Goal: Task Accomplishment & Management: Use online tool/utility

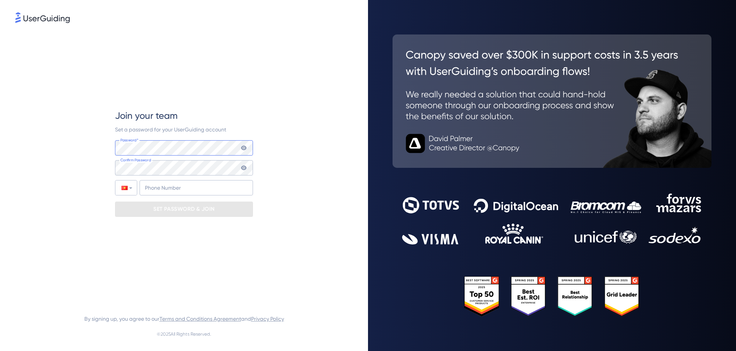
click at [100, 145] on div "Join your team Set a password for your UserGuiding account Password* Your passw…" at bounding box center [183, 163] width 337 height 277
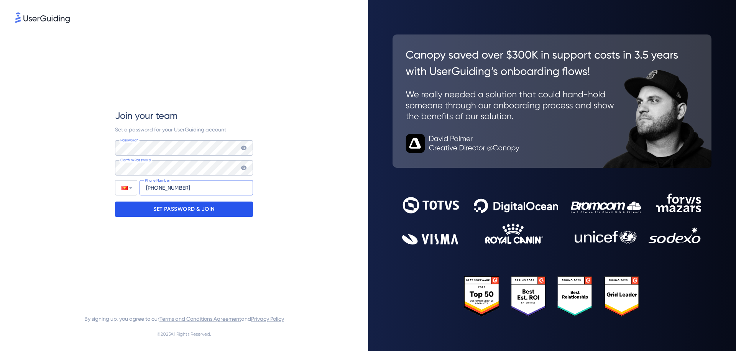
type input "[PHONE_NUMBER]"
click at [191, 213] on p "SET PASSWORD & JOIN" at bounding box center [183, 209] width 61 height 12
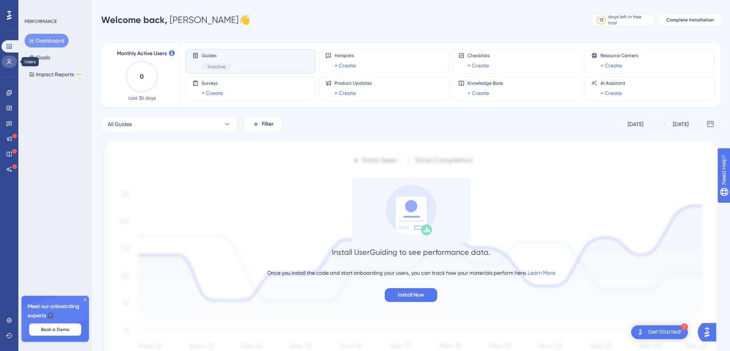
click at [11, 59] on icon at bounding box center [9, 62] width 6 height 6
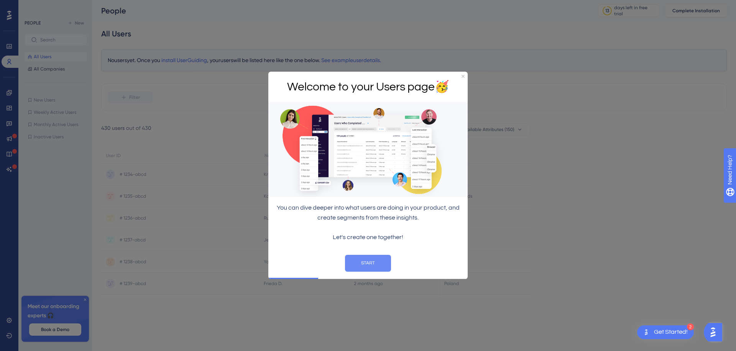
click at [376, 264] on button "START" at bounding box center [368, 263] width 46 height 17
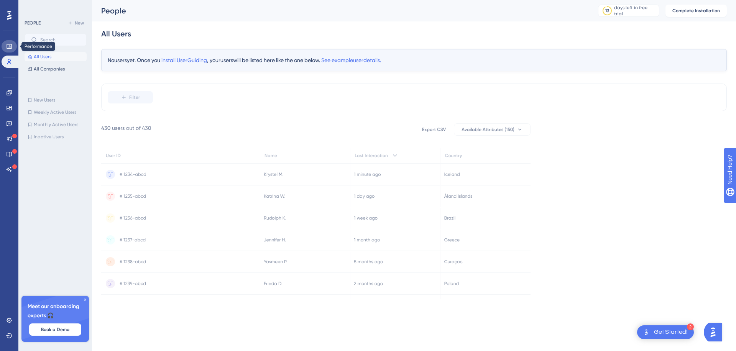
click at [5, 46] on link at bounding box center [9, 46] width 15 height 12
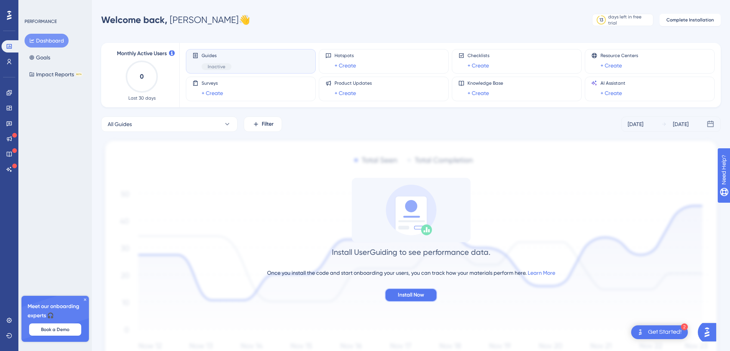
click at [423, 293] on span "Install Now" at bounding box center [411, 294] width 26 height 9
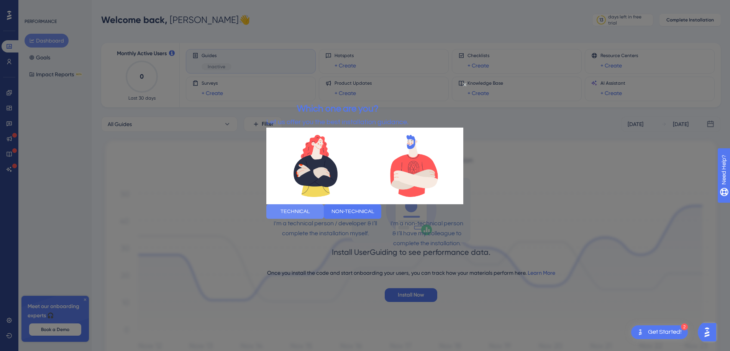
click at [324, 217] on button "TECHNICAL" at bounding box center [294, 211] width 57 height 15
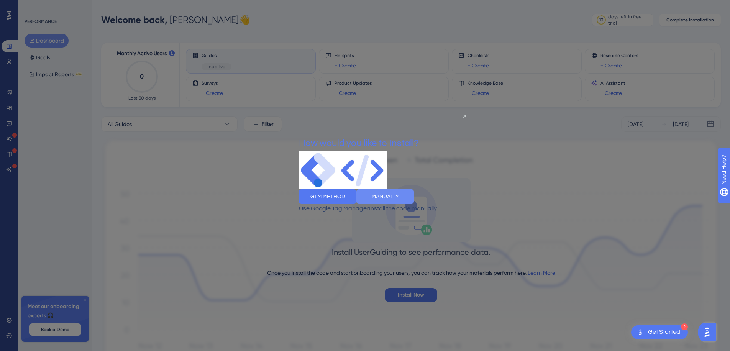
click at [414, 204] on button "MANUALLY" at bounding box center [384, 196] width 57 height 15
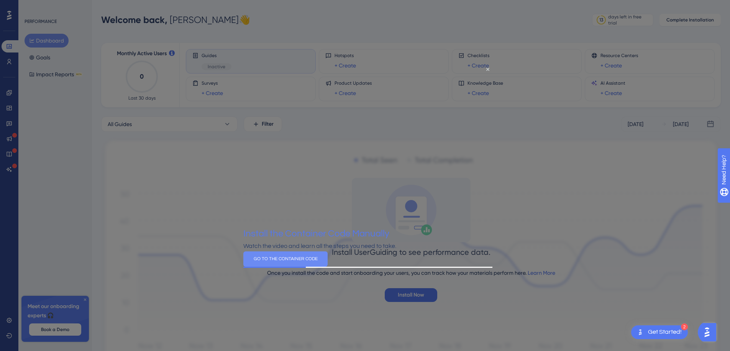
click at [328, 266] on button "GO TO THE CONTAINER CODE" at bounding box center [285, 258] width 84 height 15
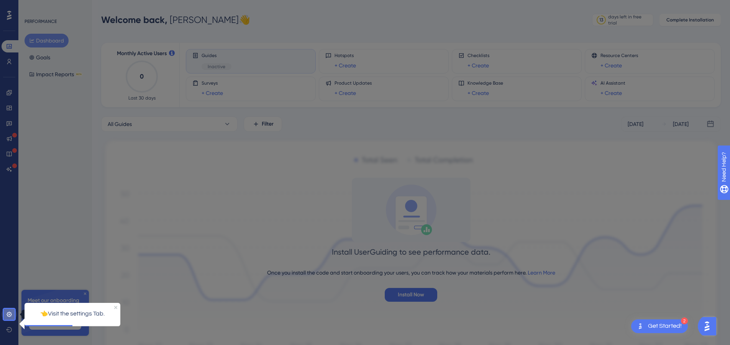
click at [9, 313] on icon at bounding box center [9, 314] width 6 height 6
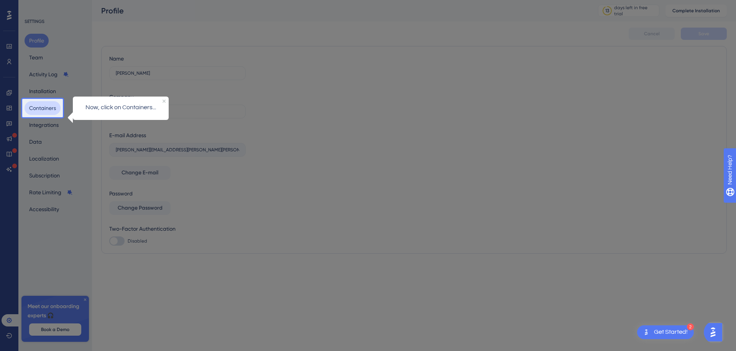
click at [49, 108] on button "Containers" at bounding box center [43, 108] width 36 height 14
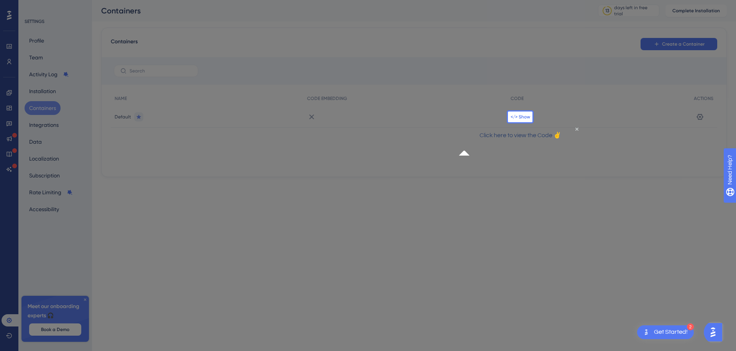
click at [521, 115] on span "</> Show" at bounding box center [520, 117] width 20 height 6
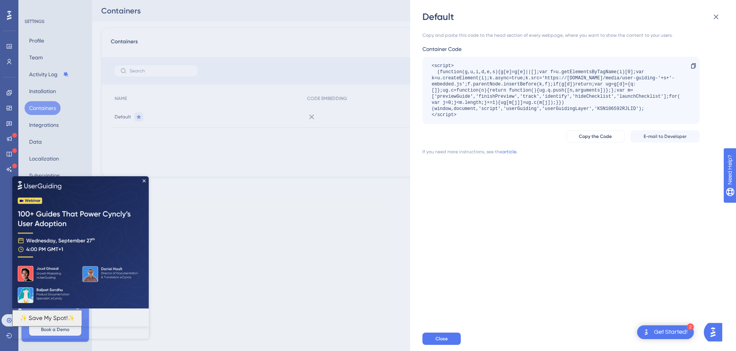
click at [335, 214] on div "Default Copy and paste this code to the head section of every webpage, where yo…" at bounding box center [368, 175] width 736 height 351
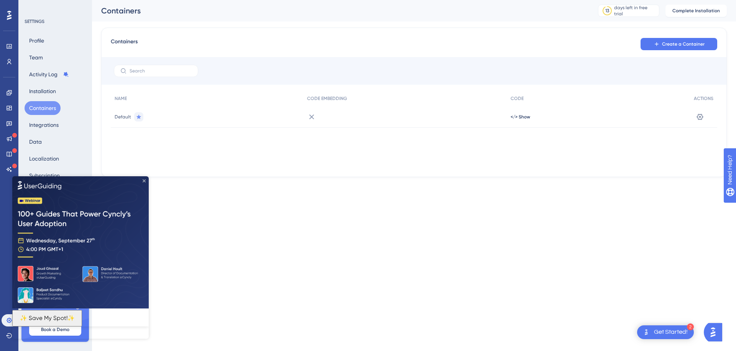
click at [145, 180] on icon "Close Preview" at bounding box center [144, 180] width 3 height 3
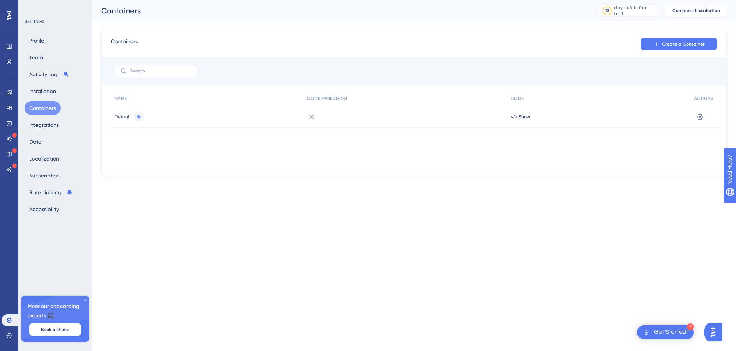
click at [88, 300] on div "Meet our onboarding experts 🎧 Book a Demo" at bounding box center [54, 319] width 67 height 46
click at [87, 299] on icon at bounding box center [85, 299] width 5 height 5
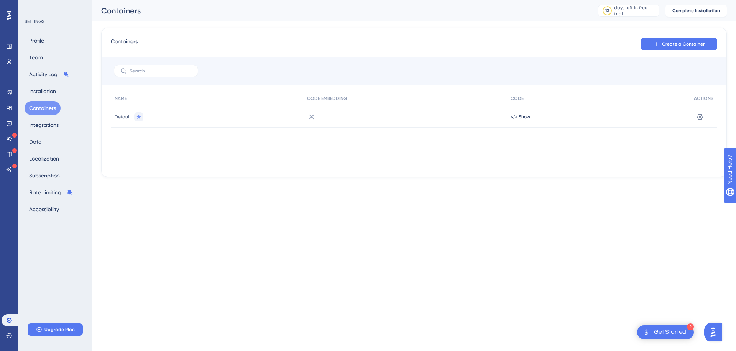
click at [87, 302] on div "SETTINGS Profile Team Activity Log Installation Containers Integrations Data Lo…" at bounding box center [55, 175] width 74 height 351
click at [667, 331] on div "Get Started!" at bounding box center [671, 332] width 34 height 8
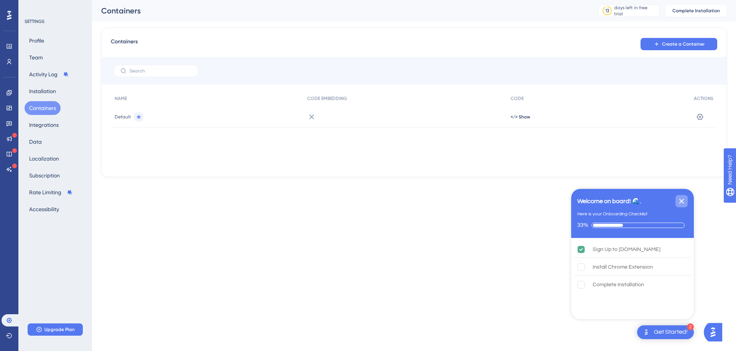
click at [680, 201] on icon "Close Checklist" at bounding box center [681, 201] width 9 height 9
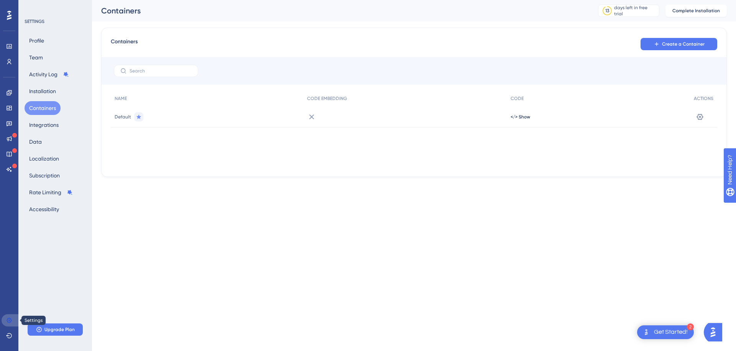
click at [15, 318] on link at bounding box center [11, 320] width 18 height 12
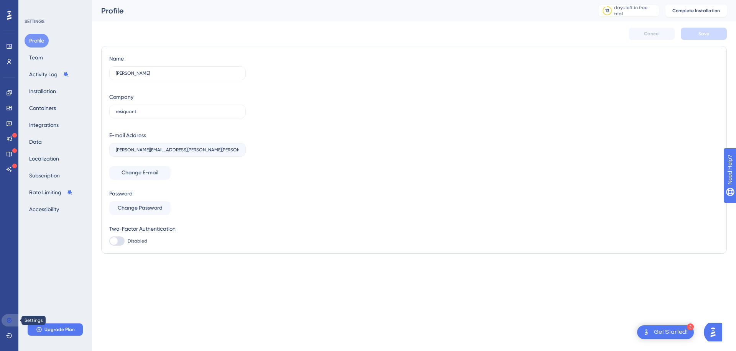
click at [15, 318] on link at bounding box center [11, 320] width 18 height 12
click at [5, 42] on link at bounding box center [9, 46] width 15 height 12
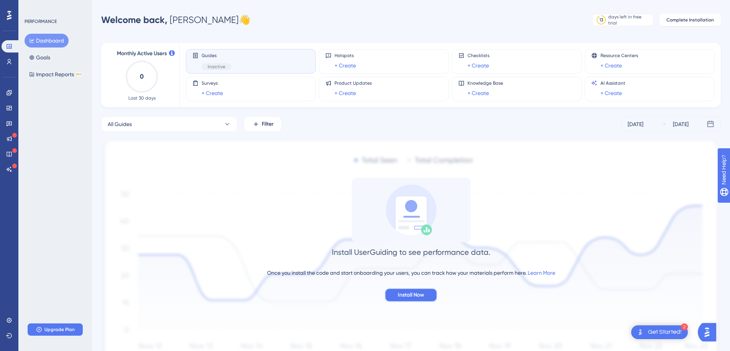
click at [414, 295] on span "Install Now" at bounding box center [411, 294] width 26 height 9
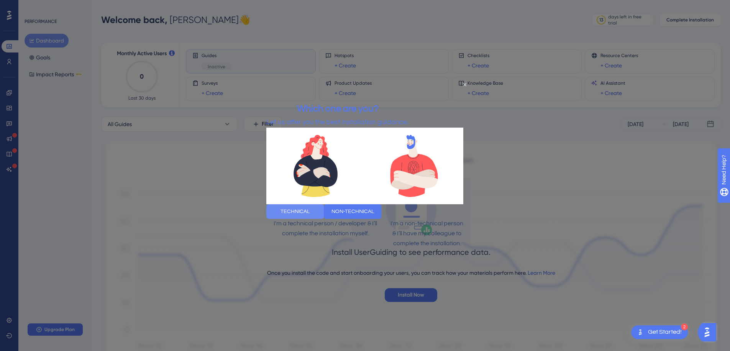
click at [324, 218] on button "TECHNICAL" at bounding box center [294, 211] width 57 height 15
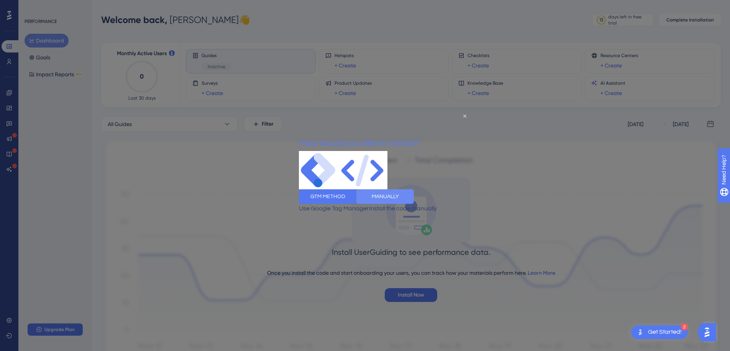
click at [406, 204] on button "MANUALLY" at bounding box center [384, 196] width 57 height 15
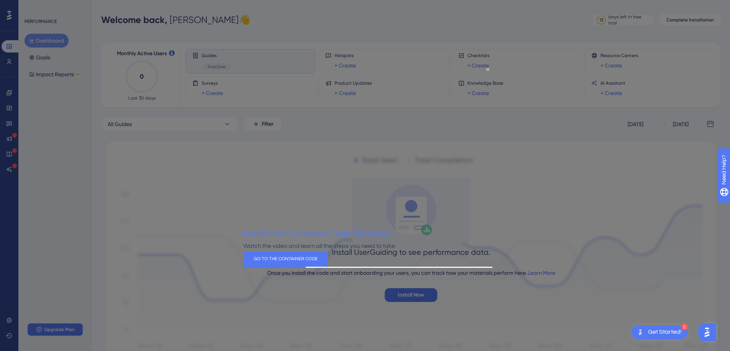
click at [593, 204] on div at bounding box center [365, 175] width 730 height 351
click at [487, 69] on icon "Close Preview" at bounding box center [487, 68] width 3 height 3
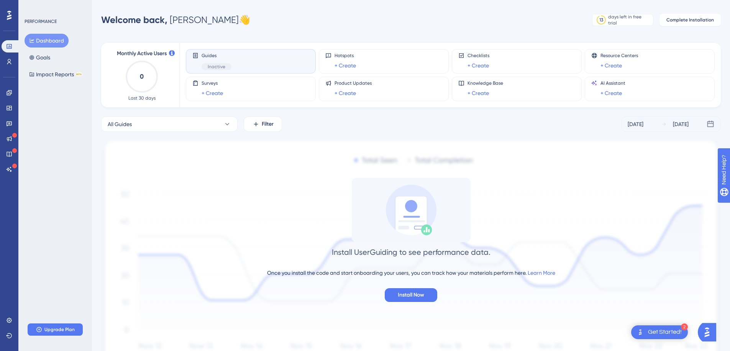
click at [664, 328] on div "Get Started!" at bounding box center [665, 332] width 34 height 8
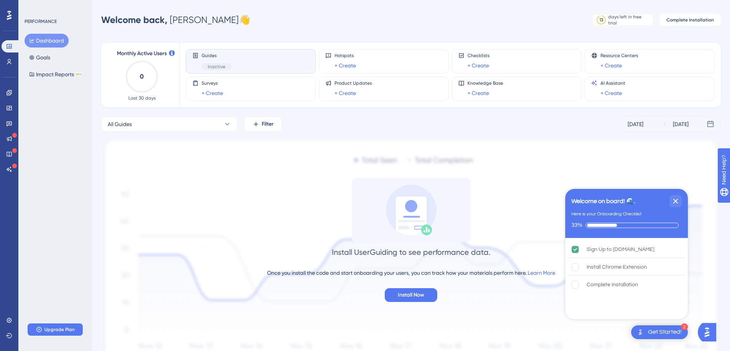
click at [708, 331] on img "Open AI Assistant Launcher" at bounding box center [707, 332] width 14 height 14
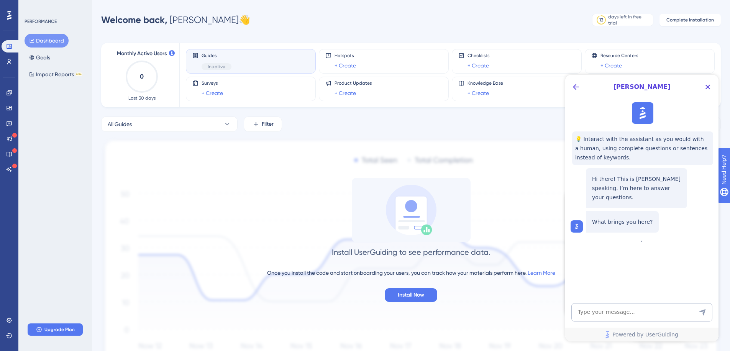
click at [514, 187] on div "Install UserGuiding to see performance data. Once you install the code and star…" at bounding box center [410, 240] width 619 height 124
click at [709, 88] on icon "Close Button" at bounding box center [707, 86] width 9 height 9
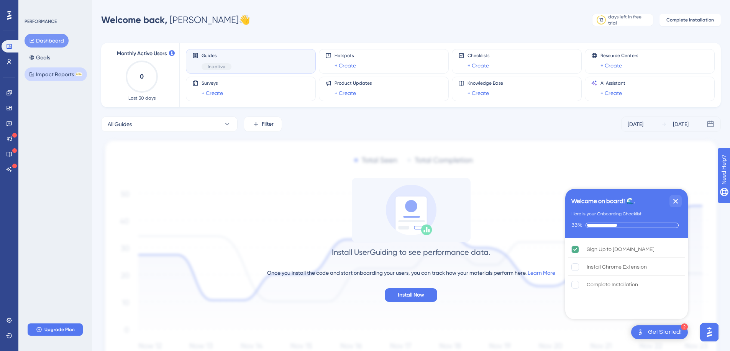
click at [57, 70] on button "Impact Reports BETA" at bounding box center [56, 74] width 62 height 14
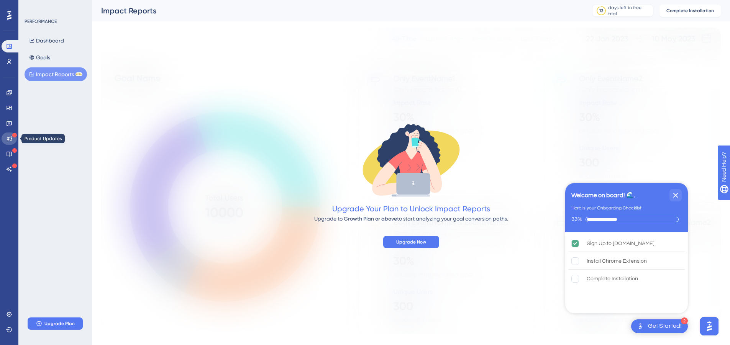
click at [8, 140] on icon at bounding box center [9, 139] width 6 height 6
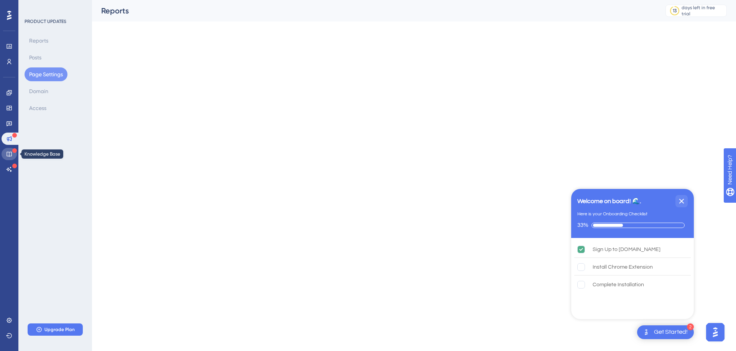
click at [10, 150] on link at bounding box center [9, 154] width 15 height 12
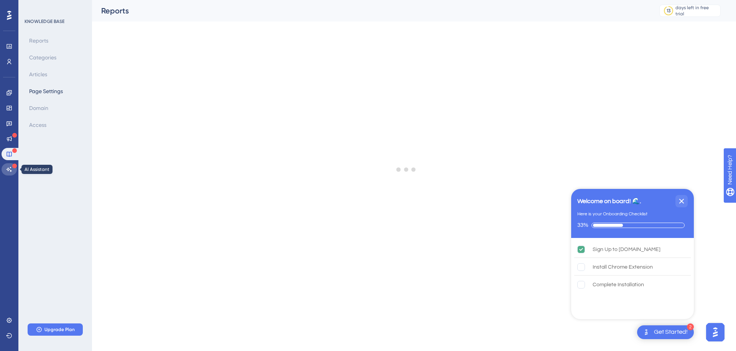
click at [10, 164] on link at bounding box center [9, 169] width 15 height 12
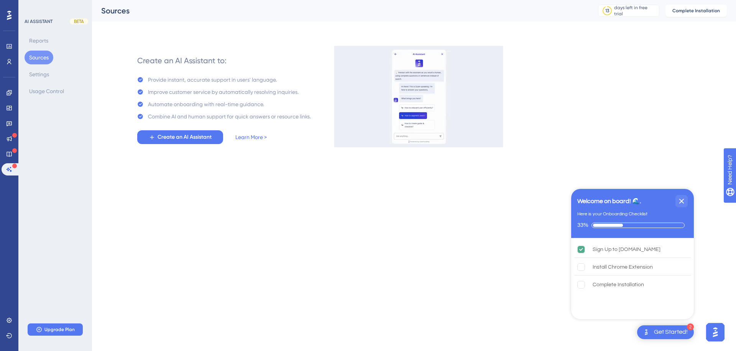
click at [9, 55] on div "Performance Users" at bounding box center [9, 54] width 15 height 28
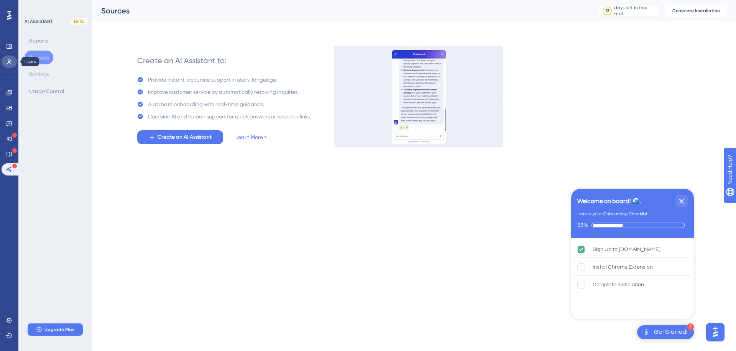
click at [9, 59] on icon at bounding box center [9, 61] width 4 height 5
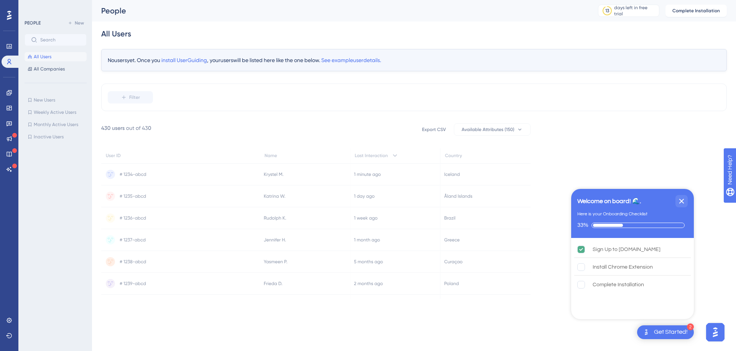
click at [267, 98] on div "Filter" at bounding box center [413, 98] width 625 height 28
click at [62, 69] on span "All Companies" at bounding box center [49, 69] width 31 height 6
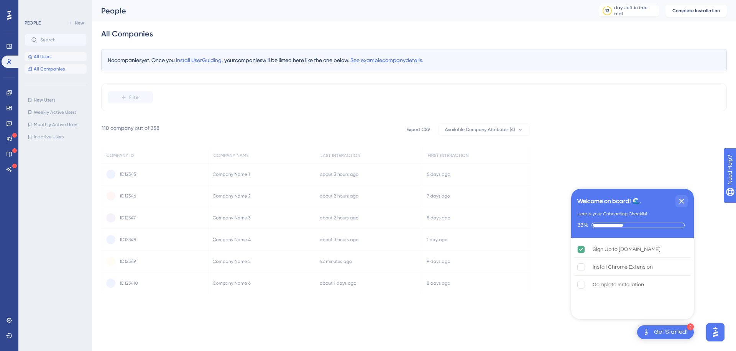
click at [63, 60] on button "All Users" at bounding box center [56, 56] width 62 height 9
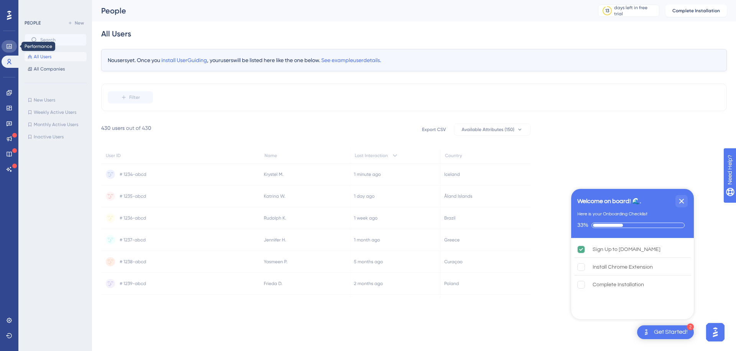
click at [11, 42] on link at bounding box center [9, 46] width 15 height 12
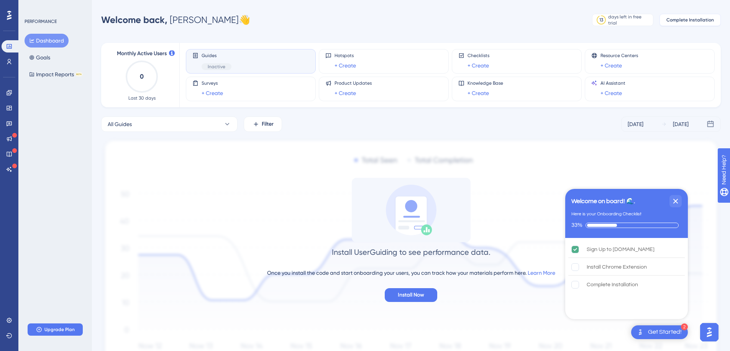
click at [704, 23] on span "Complete Installation" at bounding box center [690, 20] width 48 height 6
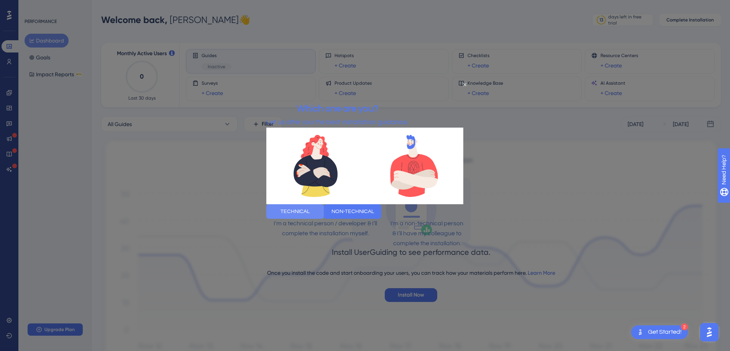
click at [318, 218] on button "TECHNICAL" at bounding box center [294, 211] width 57 height 15
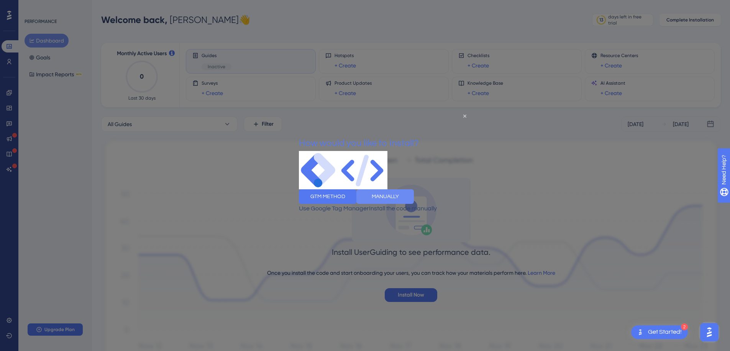
click at [414, 202] on button "MANUALLY" at bounding box center [384, 196] width 57 height 15
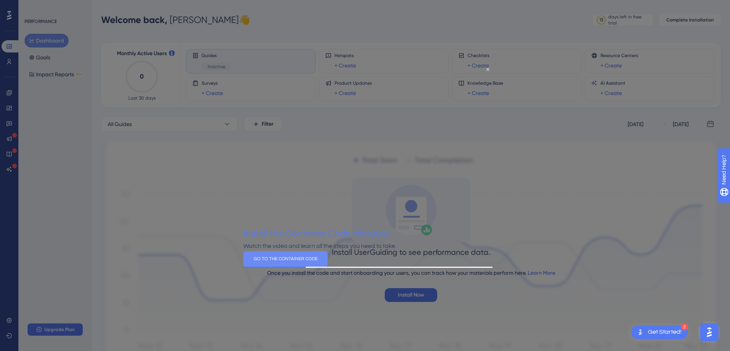
click at [328, 265] on button "GO TO THE CONTAINER CODE" at bounding box center [285, 258] width 84 height 15
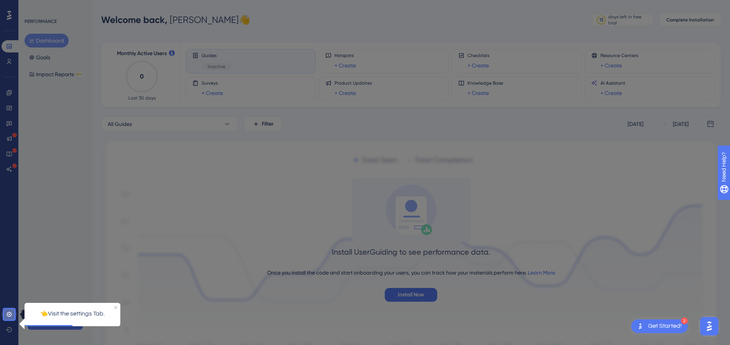
click at [11, 317] on icon at bounding box center [9, 314] width 6 height 6
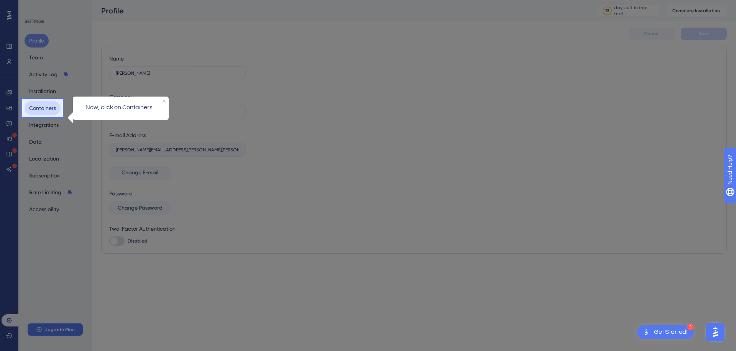
click at [46, 111] on button "Containers" at bounding box center [43, 108] width 36 height 14
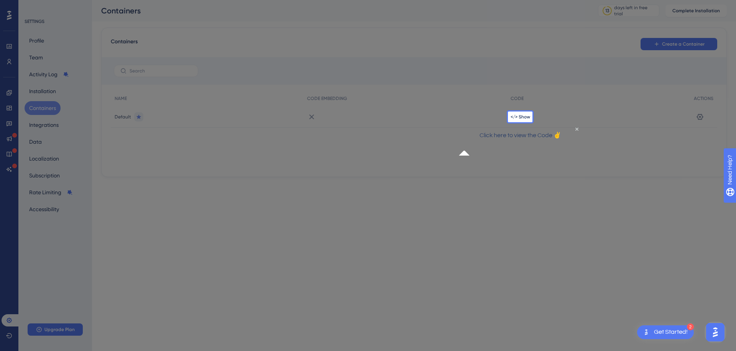
click at [518, 120] on div "</> Show" at bounding box center [597, 116] width 183 height 21
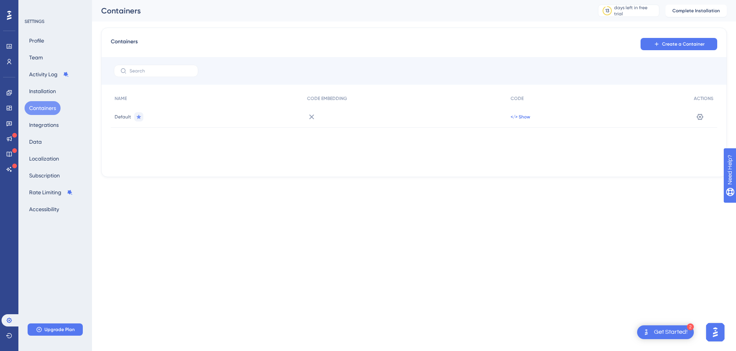
click at [519, 119] on span "</> Show" at bounding box center [520, 117] width 20 height 6
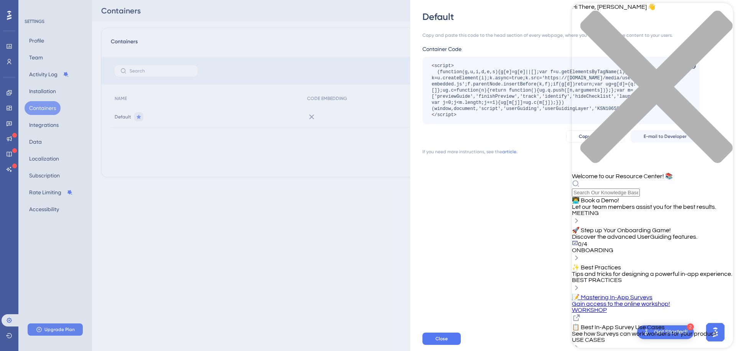
scroll to position [162, 0]
click at [520, 193] on div "Copy and paste this code to the head section of every webpage, where you want t…" at bounding box center [576, 174] width 309 height 303
click at [509, 153] on link "article." at bounding box center [509, 152] width 15 height 6
click at [457, 186] on div "Copy and paste this code to the head section of every webpage, where you want t…" at bounding box center [576, 174] width 309 height 303
click at [260, 169] on div "Default Copy and paste this code to the head section of every webpage, where yo…" at bounding box center [368, 175] width 736 height 351
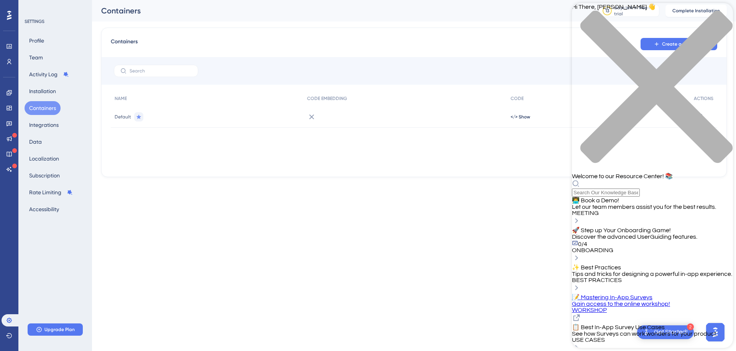
click at [718, 14] on icon "close resource center" at bounding box center [652, 90] width 161 height 161
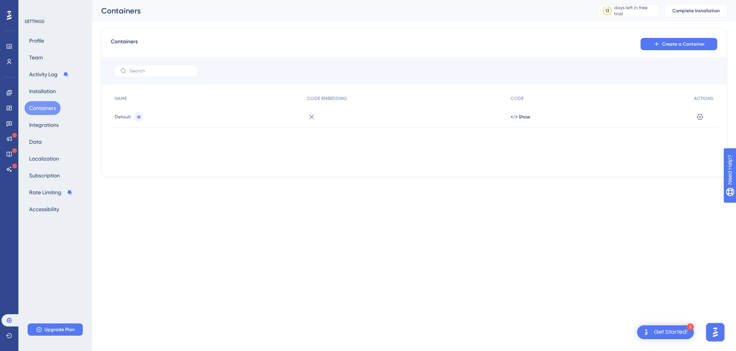
click at [647, 175] on div "Containers Create a Container NAME CODE EMBEDDING CODE ACTIONS Default </> Show…" at bounding box center [413, 102] width 625 height 149
click at [696, 109] on div "Settings" at bounding box center [703, 116] width 27 height 21
click at [700, 112] on button at bounding box center [699, 117] width 12 height 12
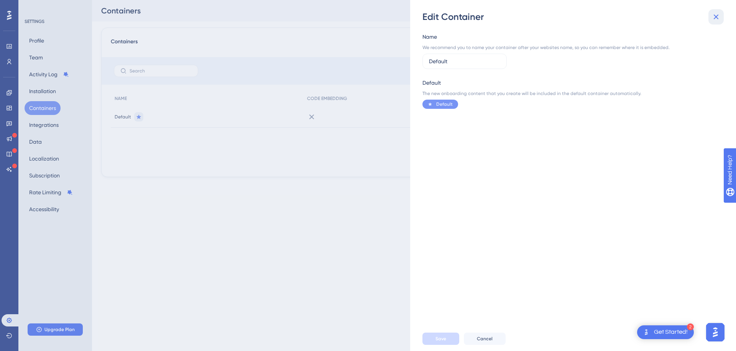
click at [713, 14] on icon at bounding box center [715, 16] width 9 height 9
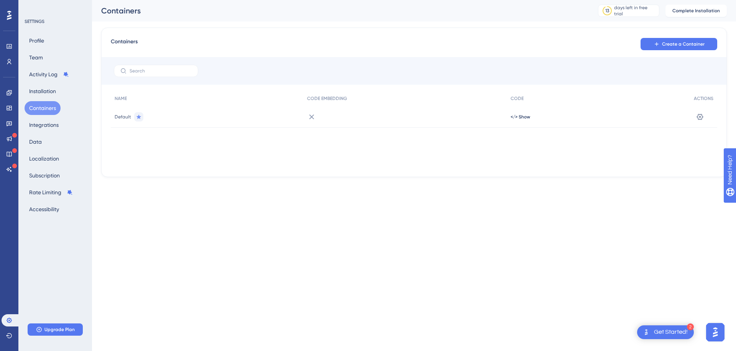
click at [119, 116] on span "Default" at bounding box center [123, 117] width 16 height 6
click at [246, 113] on div "Default" at bounding box center [207, 116] width 192 height 21
drag, startPoint x: 417, startPoint y: 116, endPoint x: 375, endPoint y: 115, distance: 41.8
click at [417, 116] on div at bounding box center [404, 116] width 203 height 21
click at [311, 116] on icon at bounding box center [311, 116] width 5 height 5
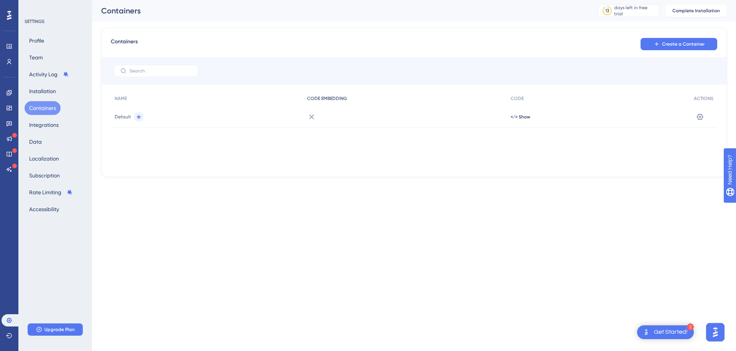
click at [314, 97] on span "CODE EMBEDDING" at bounding box center [327, 98] width 40 height 6
click at [523, 117] on span "</> Show" at bounding box center [520, 117] width 20 height 6
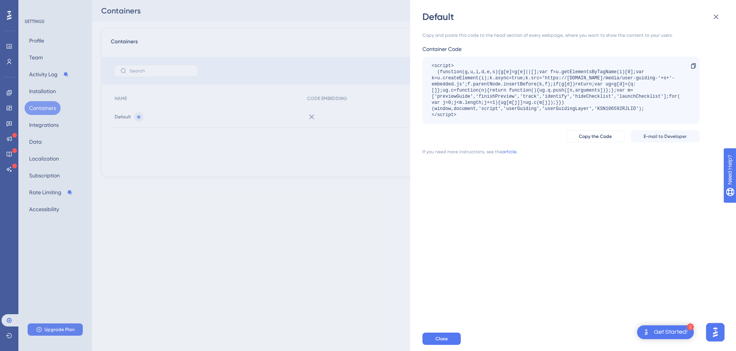
click at [329, 216] on div "Default Copy and paste this code to the head section of every webpage, where yo…" at bounding box center [368, 175] width 736 height 351
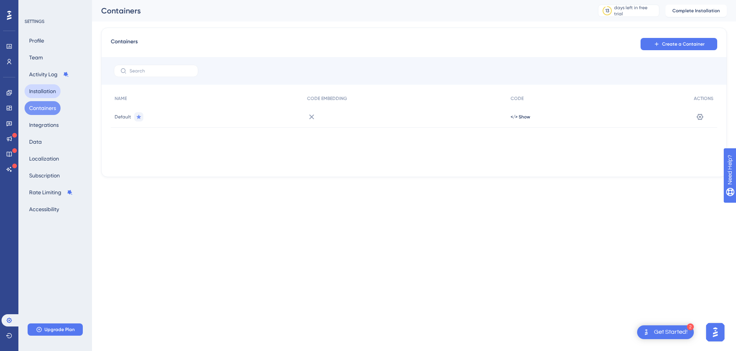
click at [57, 94] on button "Installation" at bounding box center [43, 91] width 36 height 14
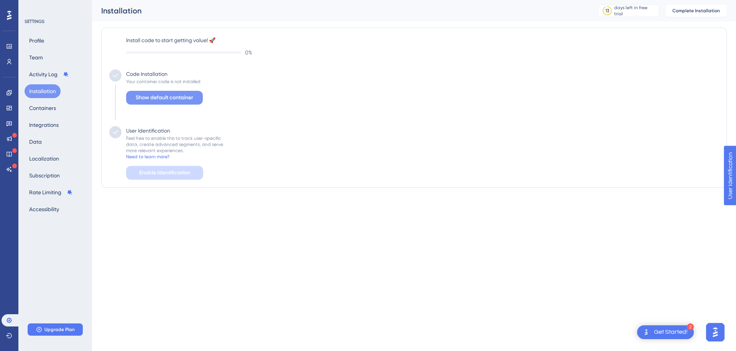
click at [172, 102] on span "Show default container" at bounding box center [164, 97] width 57 height 9
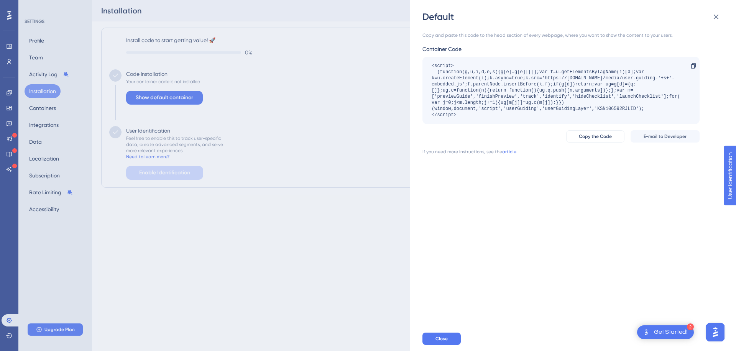
click at [602, 127] on div "Copy and paste this code to the head section of every webpage, where you want t…" at bounding box center [560, 93] width 277 height 123
click at [604, 137] on span "Copy the Code" at bounding box center [594, 136] width 33 height 6
click at [602, 139] on span "Copy the Code" at bounding box center [594, 136] width 33 height 6
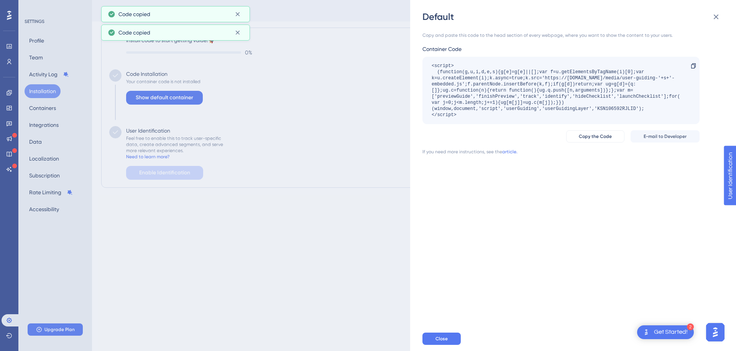
click at [306, 198] on div "Default Copy and paste this code to the head section of every webpage, where yo…" at bounding box center [368, 175] width 736 height 351
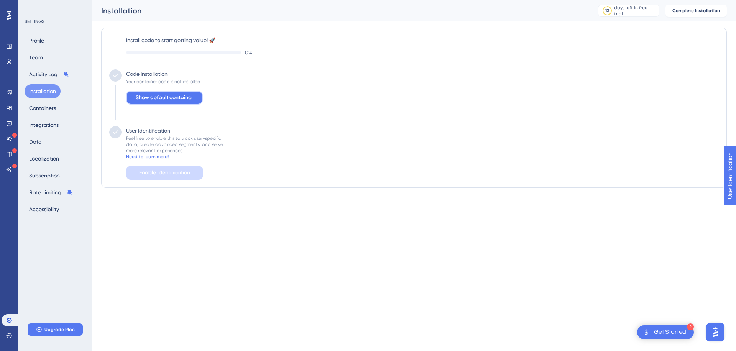
click at [177, 103] on button "Show default container" at bounding box center [164, 98] width 77 height 14
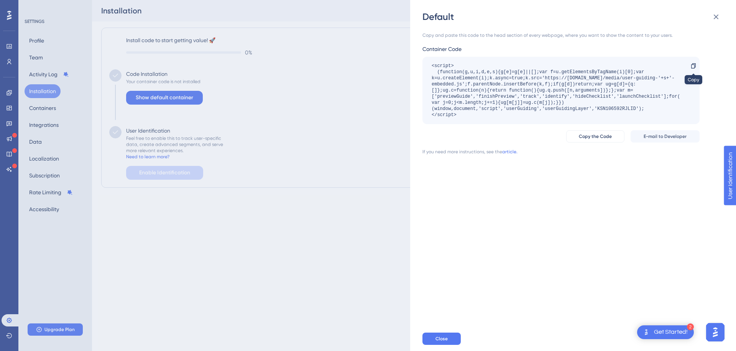
click at [698, 71] on div at bounding box center [693, 66] width 12 height 12
click at [54, 161] on div "Default Copy and paste this code to the head section of every webpage, where yo…" at bounding box center [368, 175] width 736 height 351
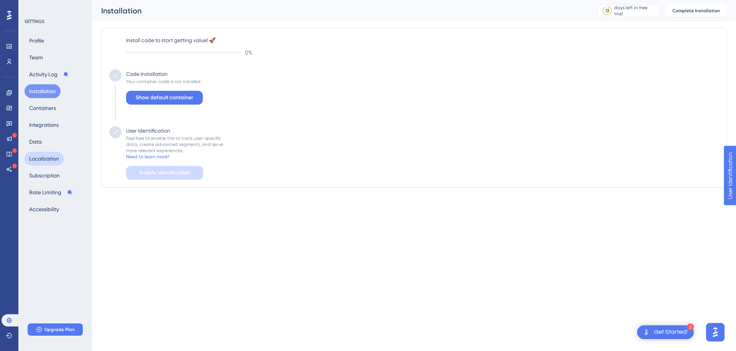
click at [56, 159] on button "Localization" at bounding box center [44, 159] width 39 height 14
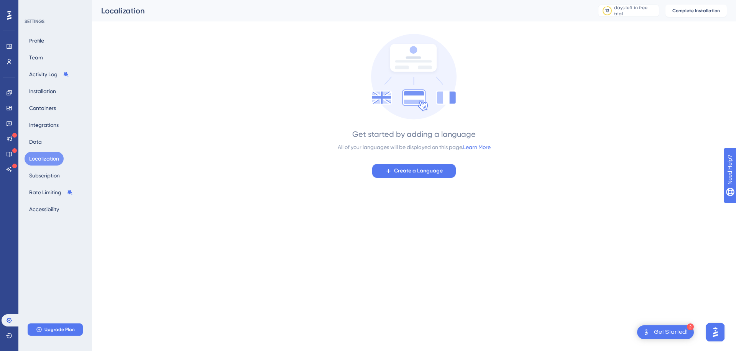
click at [53, 56] on div "Profile Team Activity Log Installation Containers Integrations Data Localizatio…" at bounding box center [56, 125] width 62 height 182
click at [47, 59] on div "Profile Team Activity Log Installation Containers Integrations Data Localizatio…" at bounding box center [56, 125] width 62 height 182
click at [30, 56] on button "Team" at bounding box center [36, 58] width 23 height 14
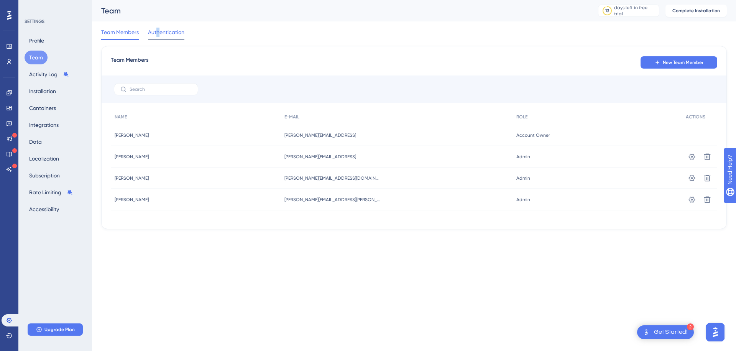
click at [157, 34] on span "Authentication" at bounding box center [166, 32] width 36 height 9
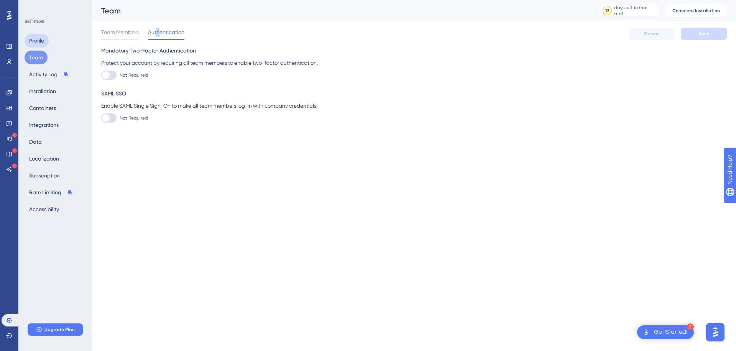
click at [41, 44] on button "Profile" at bounding box center [37, 41] width 24 height 14
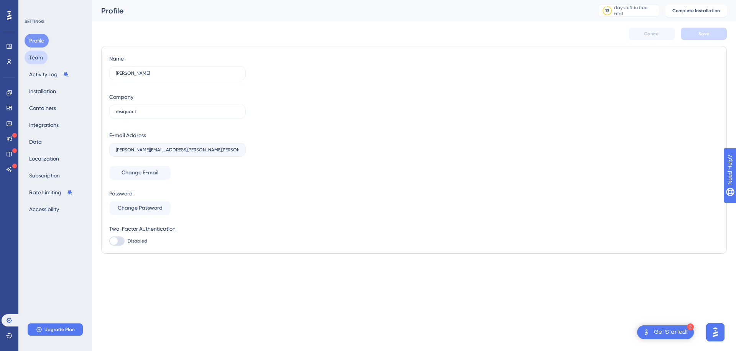
click at [44, 54] on button "Team" at bounding box center [36, 58] width 23 height 14
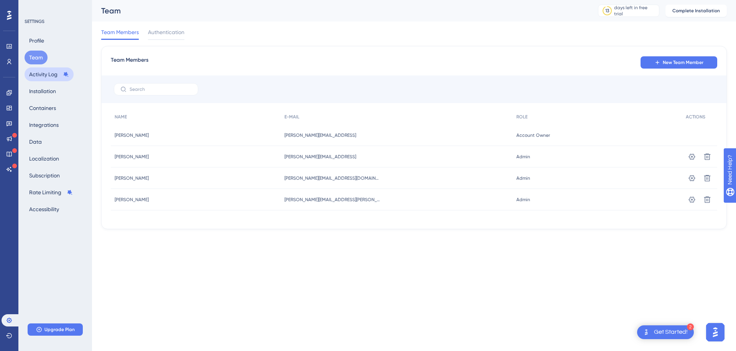
click at [43, 72] on button "Activity Log" at bounding box center [49, 74] width 49 height 14
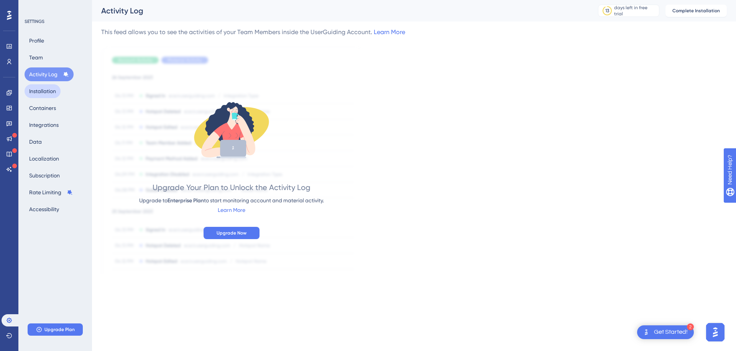
click at [46, 87] on button "Installation" at bounding box center [43, 91] width 36 height 14
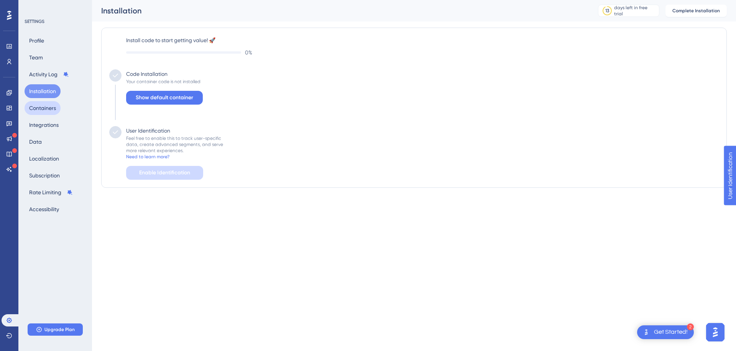
click at [54, 105] on button "Containers" at bounding box center [43, 108] width 36 height 14
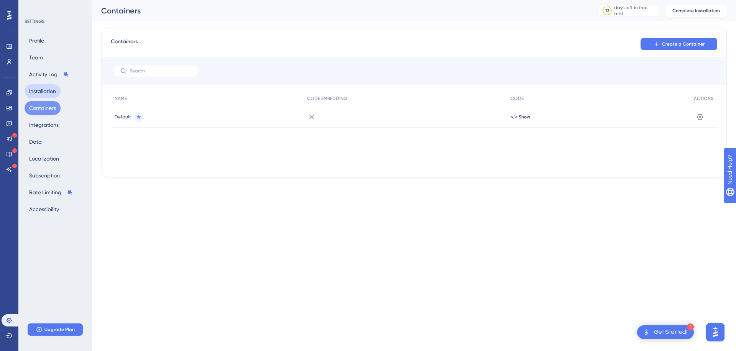
click at [34, 92] on button "Installation" at bounding box center [43, 91] width 36 height 14
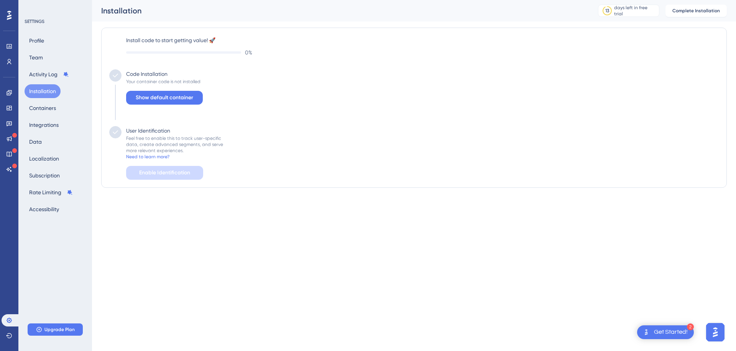
click at [199, 48] on div "0 %" at bounding box center [422, 52] width 592 height 9
click at [197, 50] on div "0 %" at bounding box center [422, 52] width 592 height 9
click at [173, 97] on span "Show default container" at bounding box center [164, 97] width 57 height 9
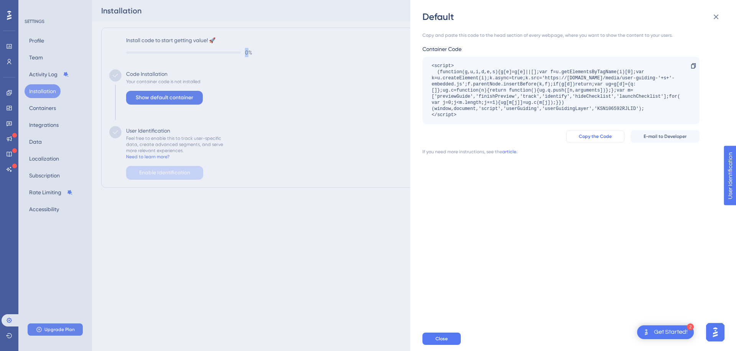
click at [603, 136] on span "Copy the Code" at bounding box center [594, 136] width 33 height 6
copy span "0"
click at [602, 138] on span "Copy the Code" at bounding box center [594, 136] width 33 height 6
